Goal: Information Seeking & Learning: Learn about a topic

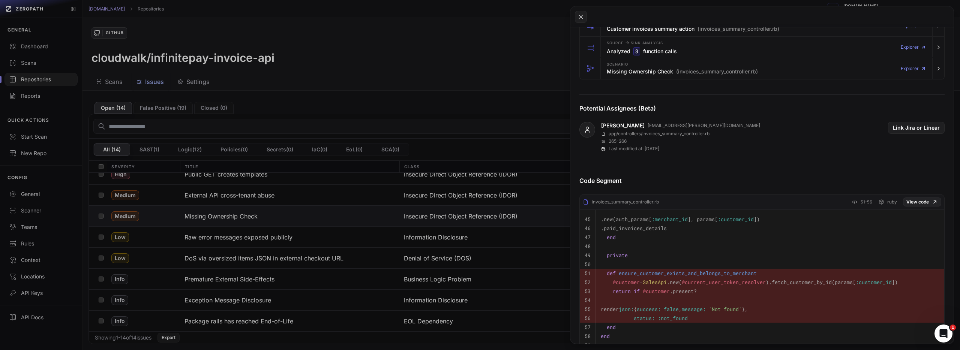
scroll to position [231, 0]
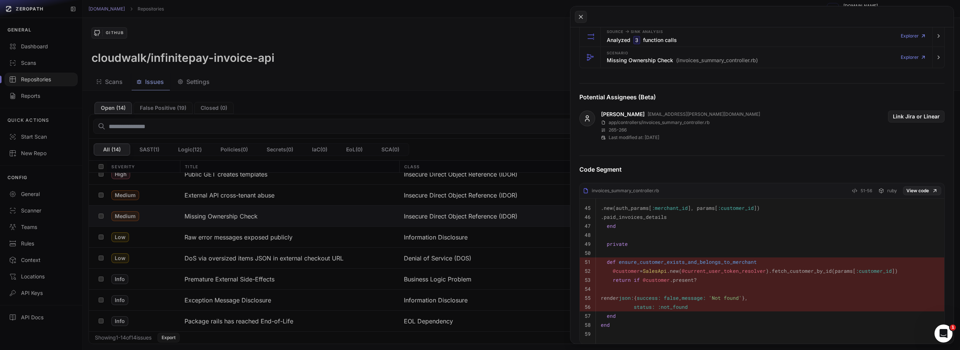
click at [741, 278] on pre "return if @customer .present?" at bounding box center [770, 280] width 339 height 9
drag, startPoint x: 748, startPoint y: 284, endPoint x: 770, endPoint y: 308, distance: 33.5
click at [770, 308] on tbody "45 .new(auth_params[ :merchant_id ], params[ :customer_id ]) 46 .paid_invoices_…" at bounding box center [762, 271] width 365 height 145
click at [771, 308] on pre "status: :not_found" at bounding box center [770, 307] width 339 height 9
click at [771, 306] on pre "status: :not_found" at bounding box center [770, 307] width 339 height 9
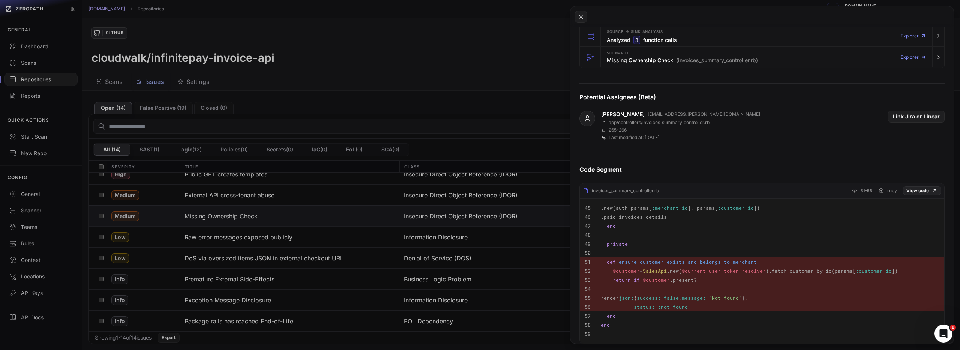
click at [772, 244] on pre "private" at bounding box center [770, 244] width 339 height 9
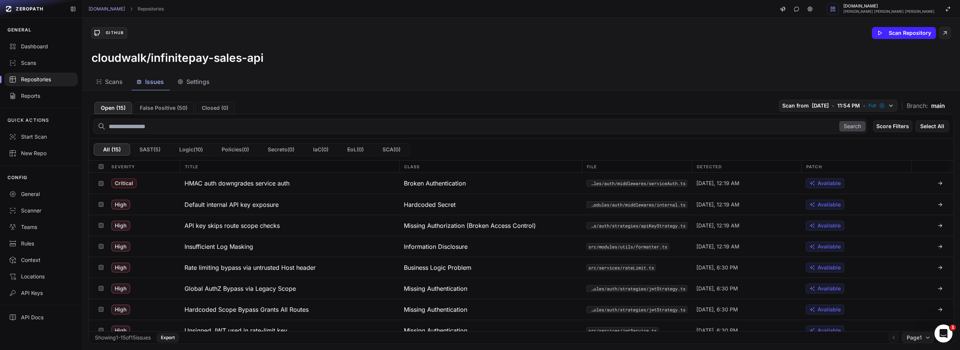
scroll to position [156, 0]
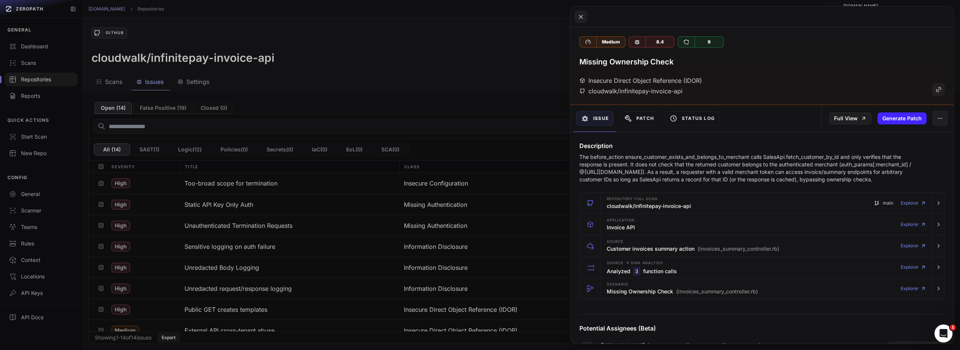
scroll to position [231, 0]
